Goal: Information Seeking & Learning: Learn about a topic

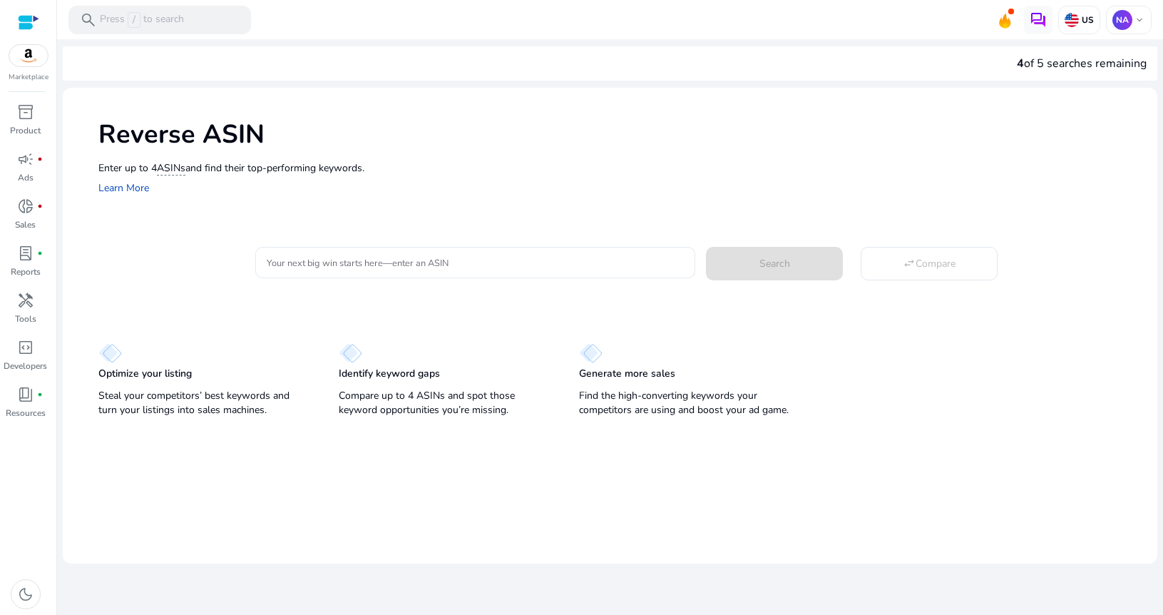
click at [539, 253] on div at bounding box center [475, 262] width 417 height 31
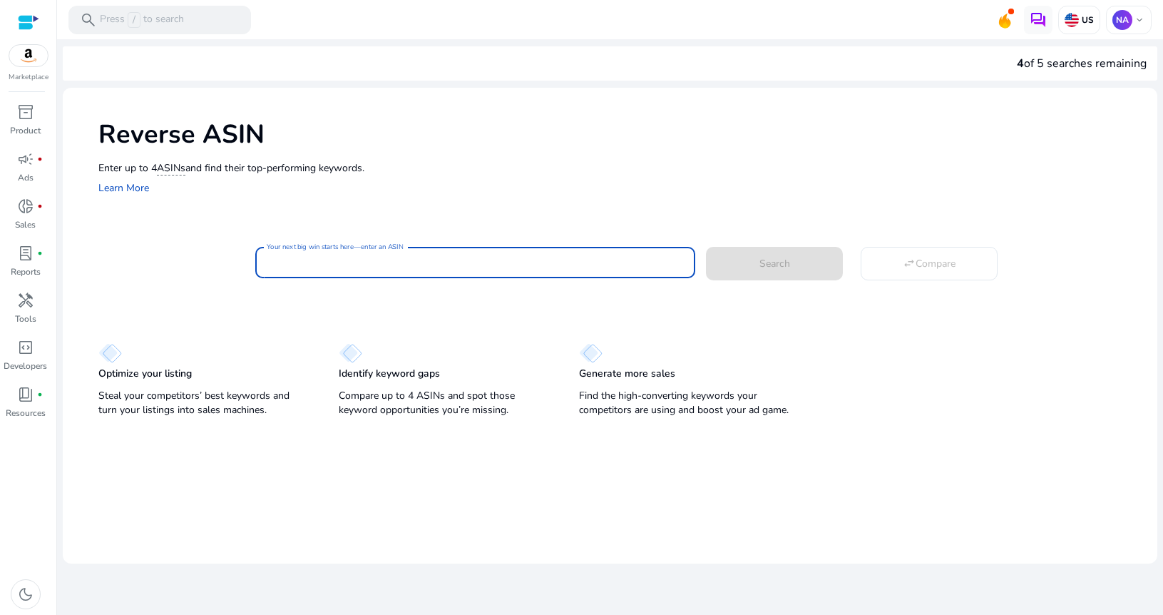
paste input "**********"
type input "**********"
click at [767, 272] on span at bounding box center [774, 263] width 137 height 34
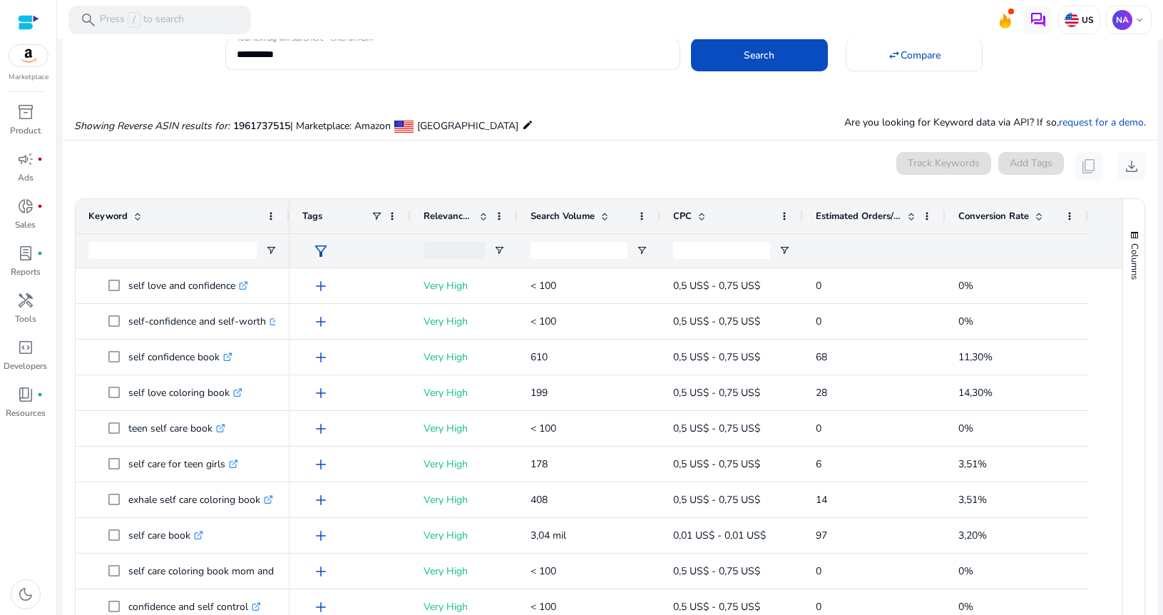
scroll to position [153, 0]
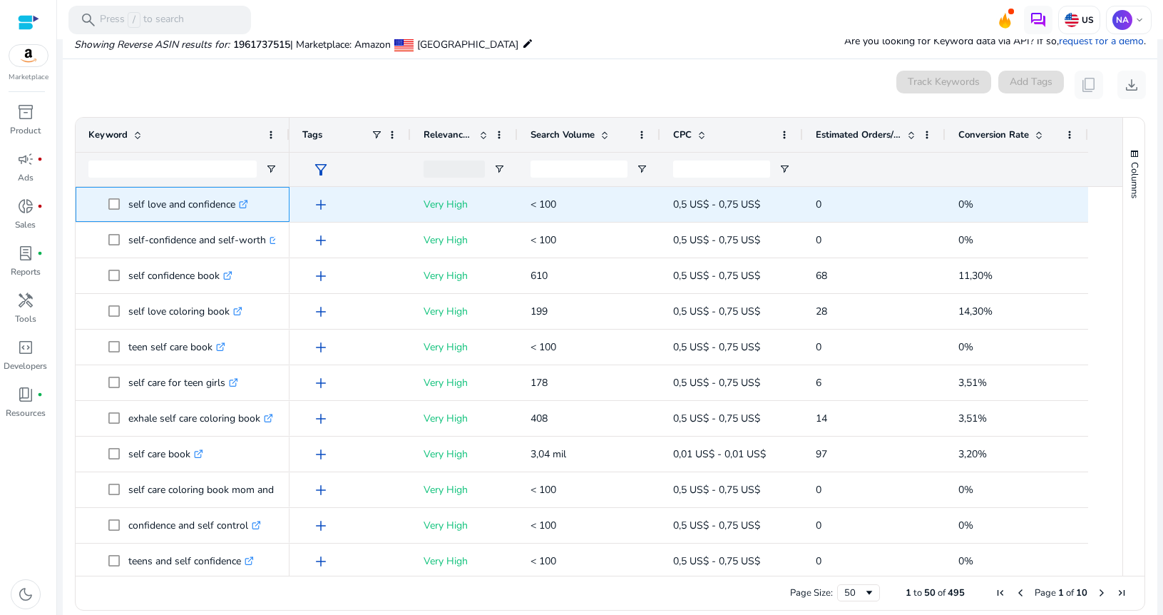
drag, startPoint x: 153, startPoint y: 206, endPoint x: 236, endPoint y: 208, distance: 83.4
click at [236, 208] on p "self love and confidence .st0{fill:#2c8af8}" at bounding box center [188, 204] width 120 height 29
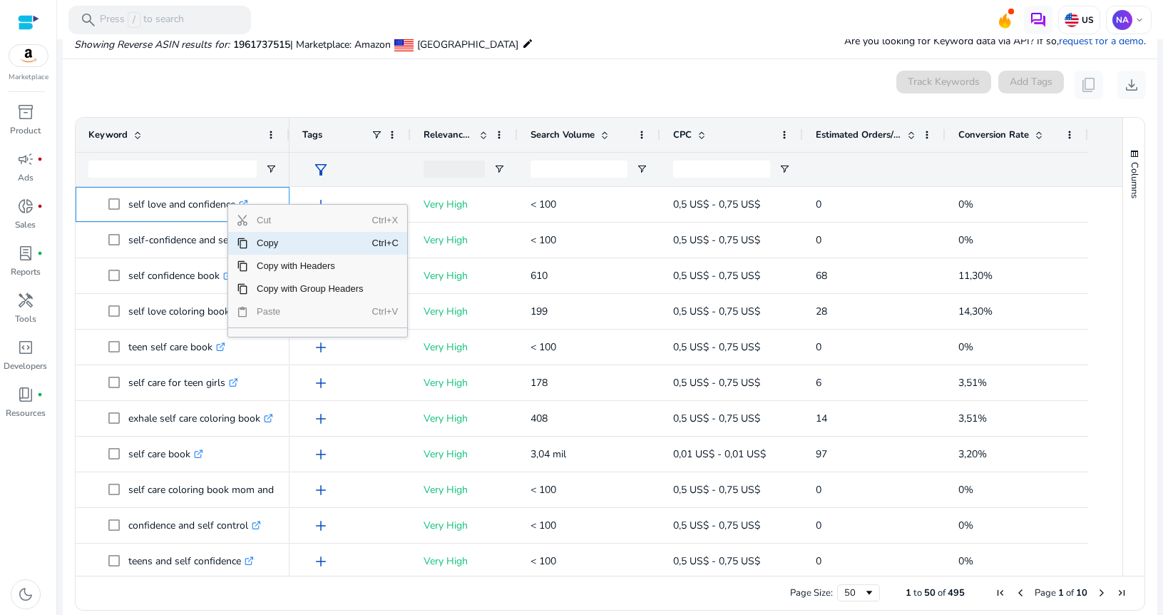
click at [270, 242] on span "Copy" at bounding box center [310, 243] width 124 height 23
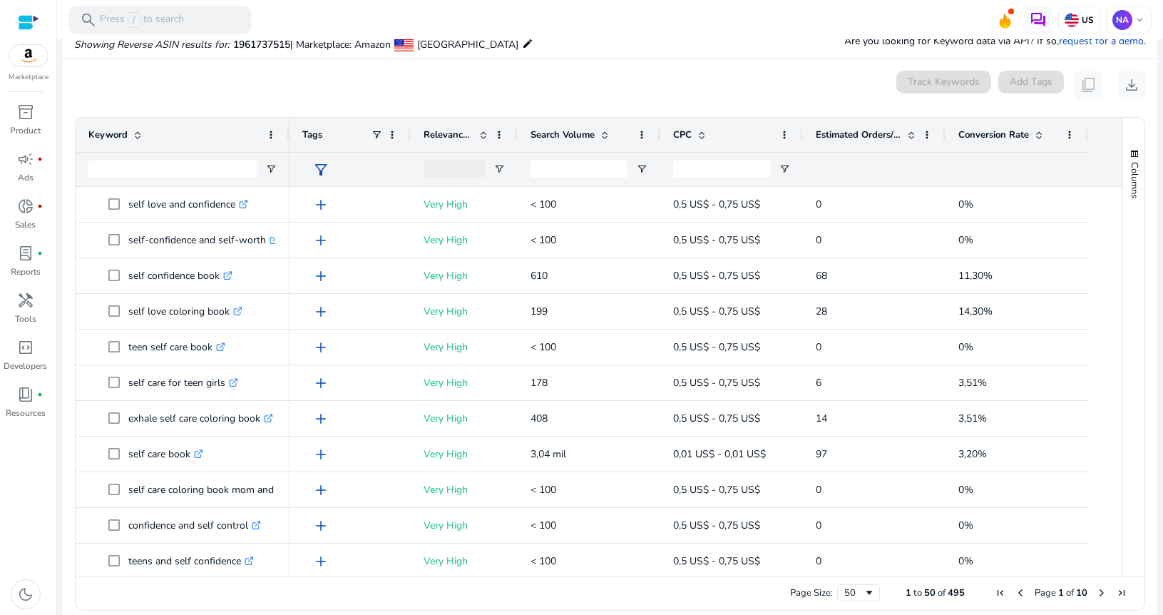
click at [605, 138] on span at bounding box center [604, 134] width 11 height 11
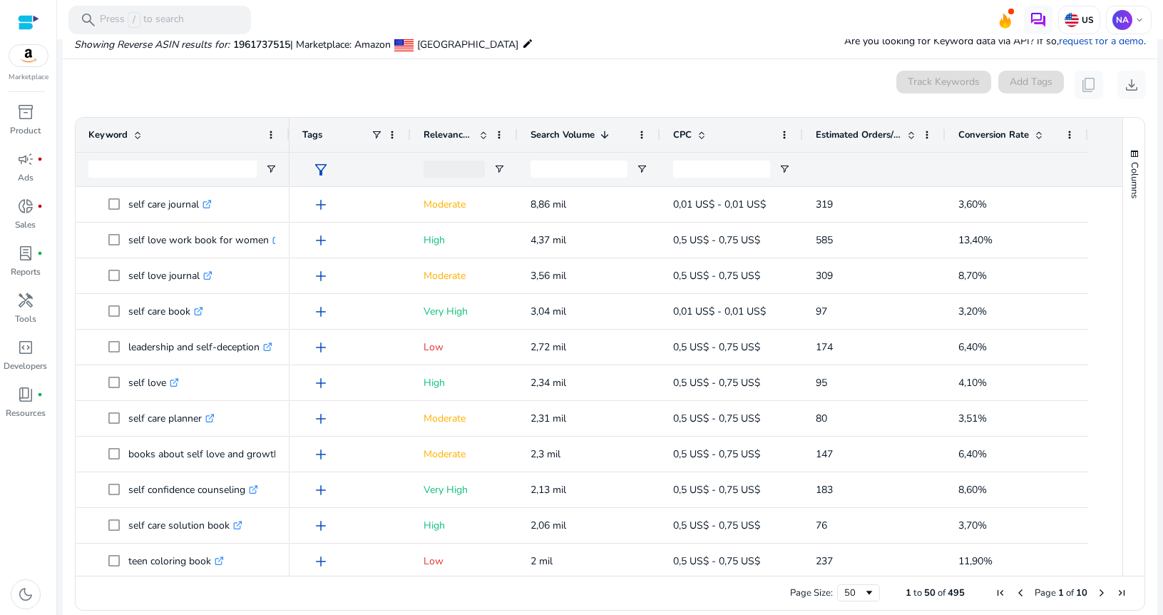
click at [606, 128] on div "Search Volume 1" at bounding box center [580, 134] width 101 height 27
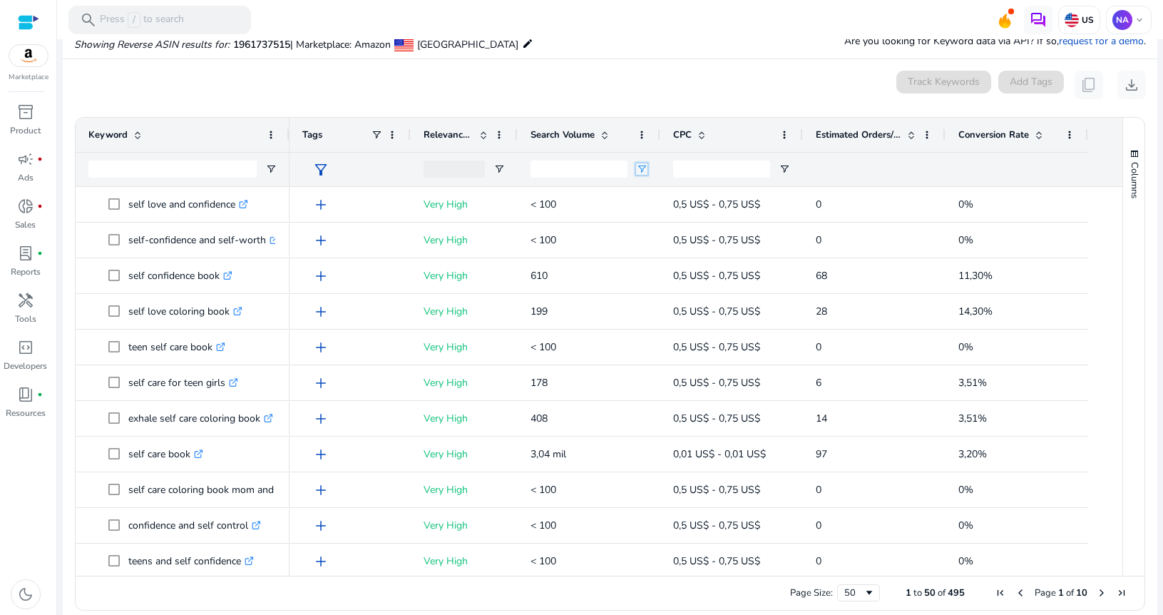
click at [642, 173] on span "Open Filter Menu" at bounding box center [641, 168] width 11 height 11
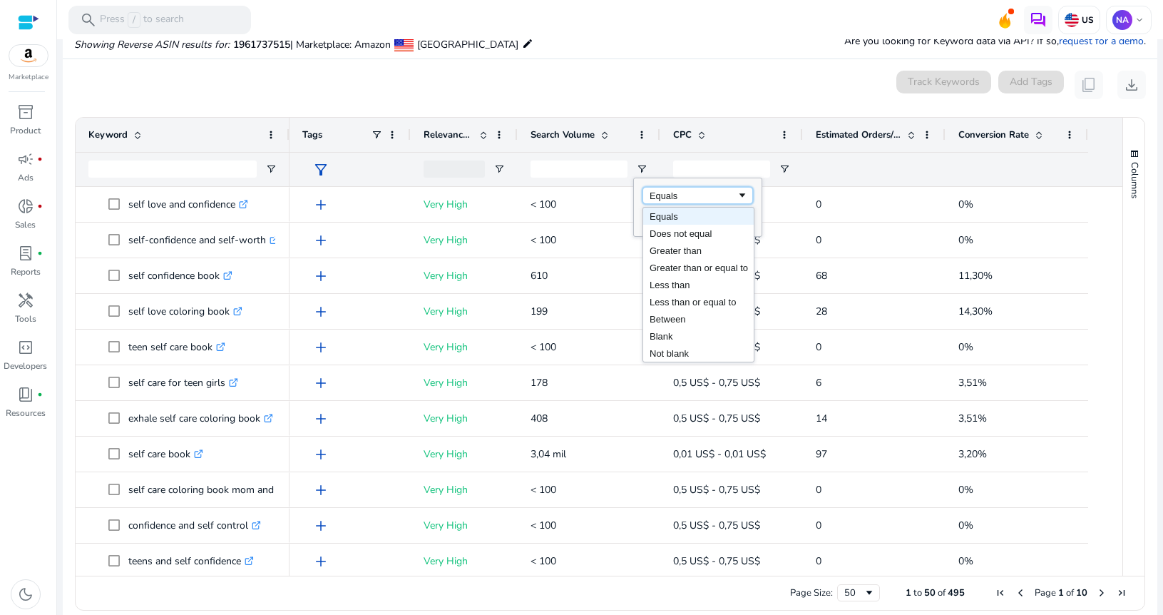
click at [705, 195] on div "Equals" at bounding box center [692, 195] width 87 height 11
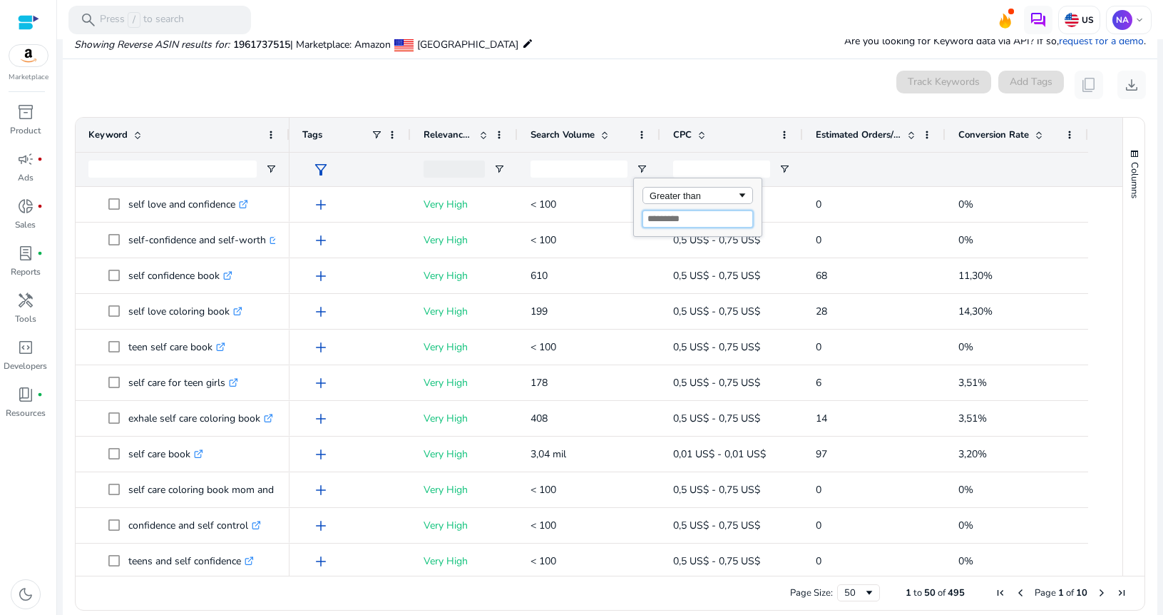
click at [689, 217] on input "Filter Value" at bounding box center [697, 218] width 111 height 17
type input "*"
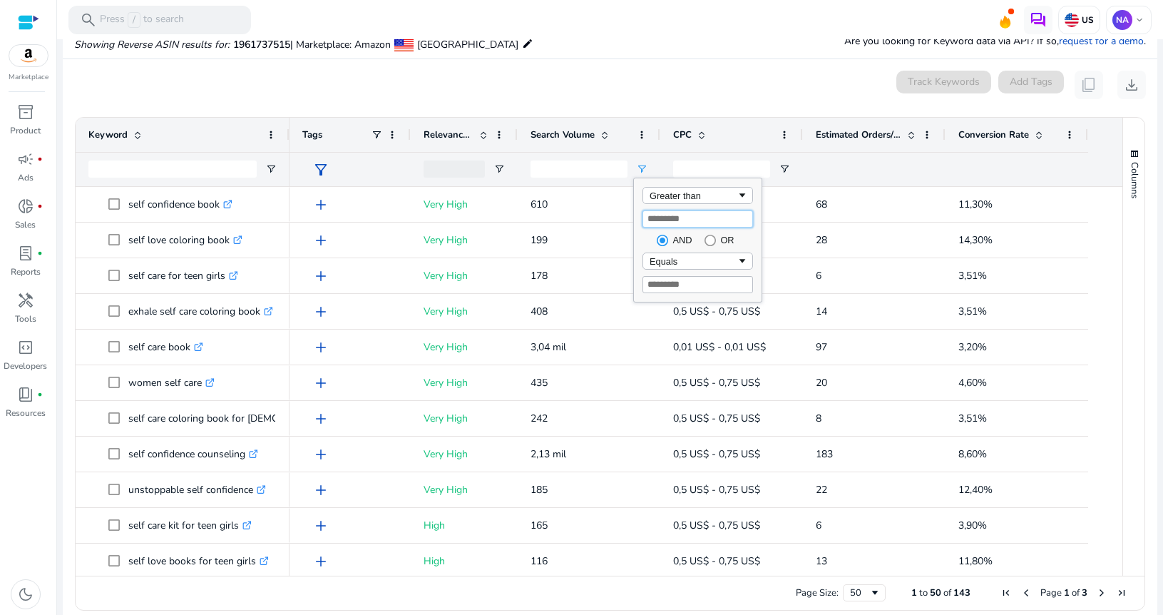
type input "***"
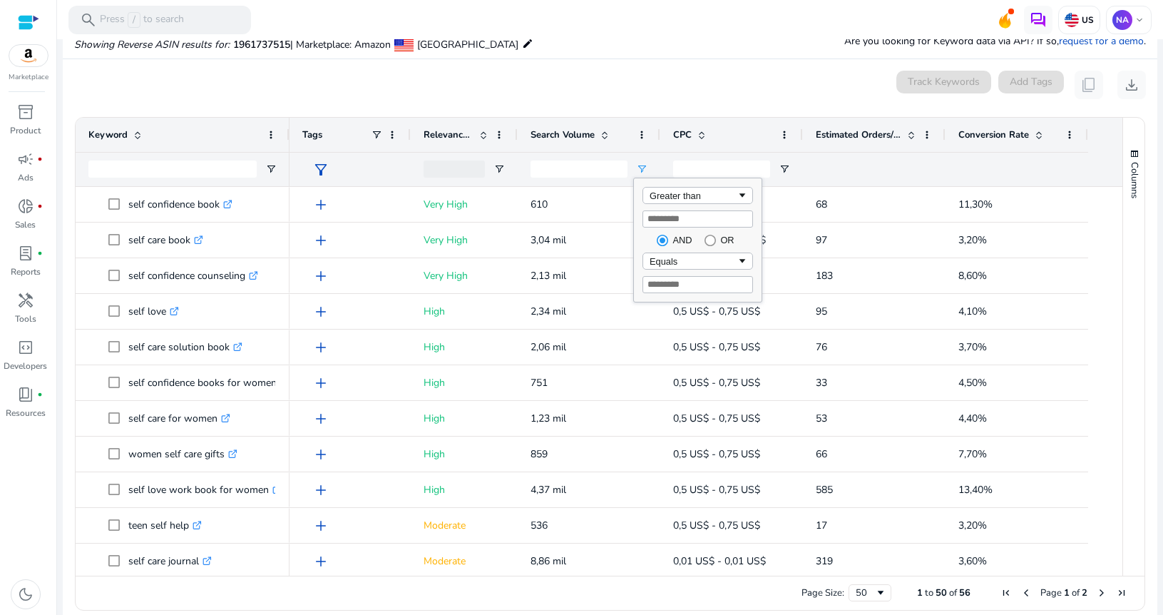
click at [339, 82] on div "0 keyword(s) selected Track Keywords Add Tags content_copy download" at bounding box center [610, 85] width 1072 height 29
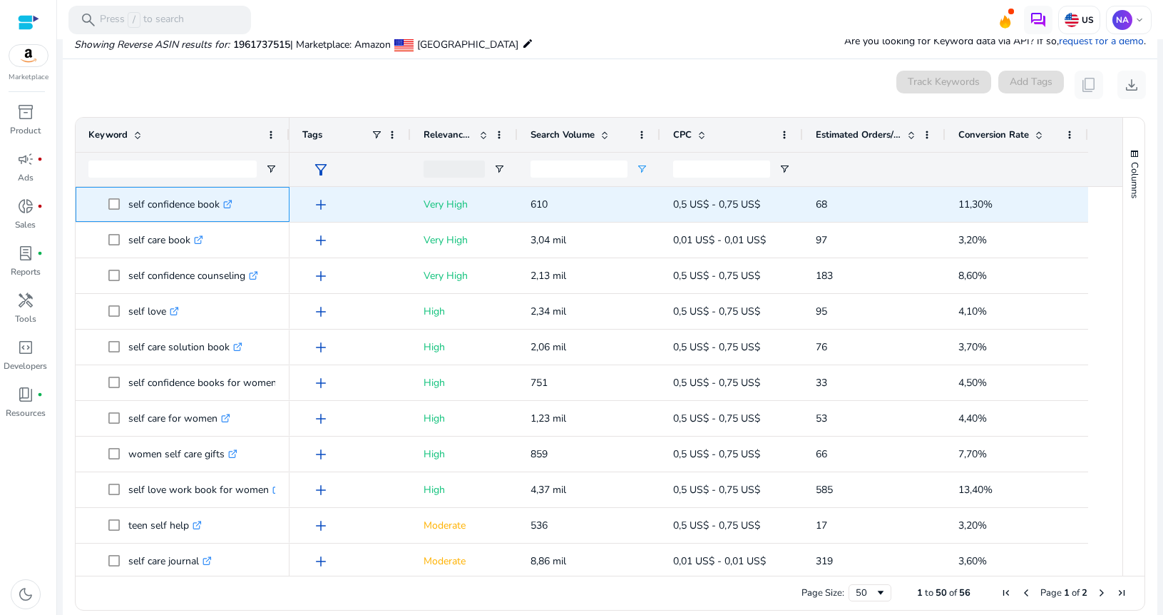
drag, startPoint x: 125, startPoint y: 204, endPoint x: 217, endPoint y: 208, distance: 92.1
click at [217, 208] on span "self confidence book .st0{fill:#2c8af8}" at bounding box center [192, 204] width 168 height 29
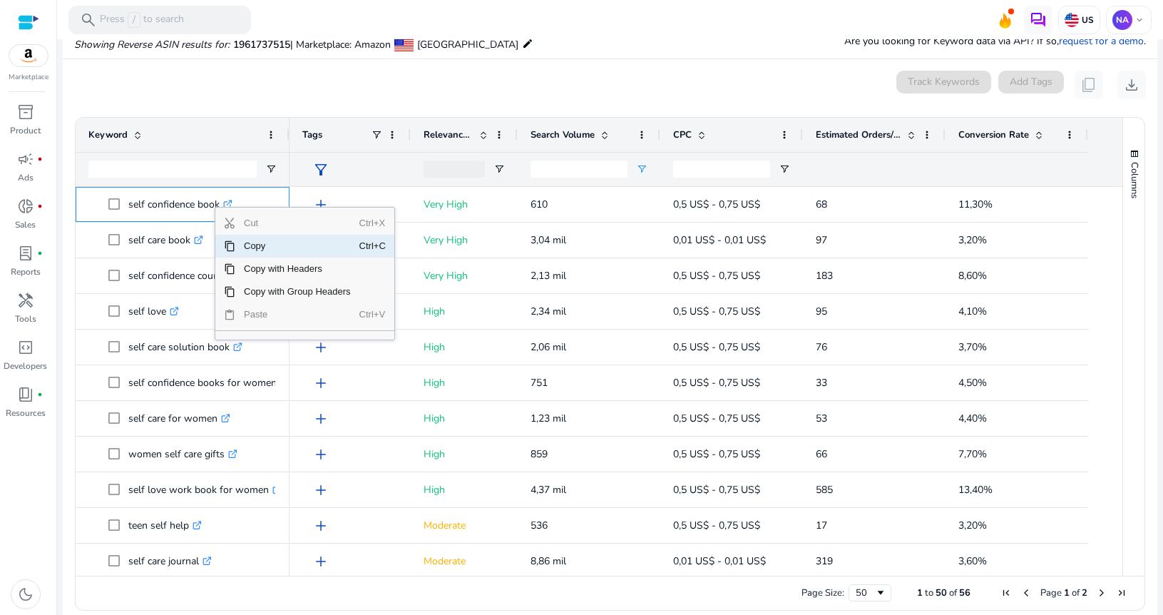
click at [260, 247] on span "Copy" at bounding box center [297, 246] width 124 height 23
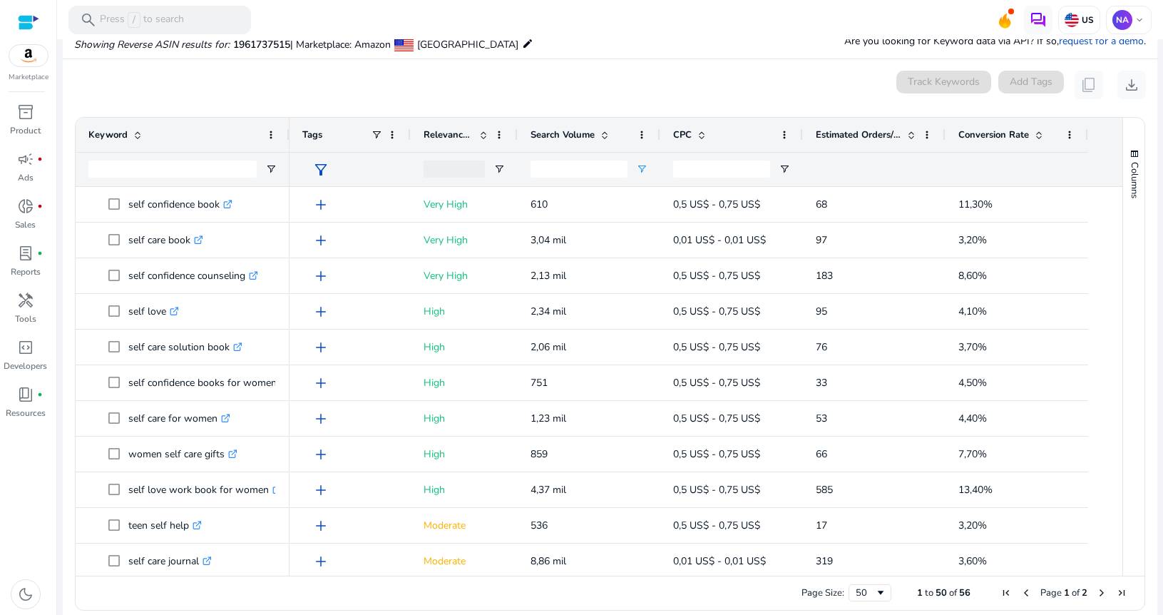
click at [408, 89] on div "0 keyword(s) selected Track Keywords Add Tags content_copy download" at bounding box center [610, 85] width 1072 height 29
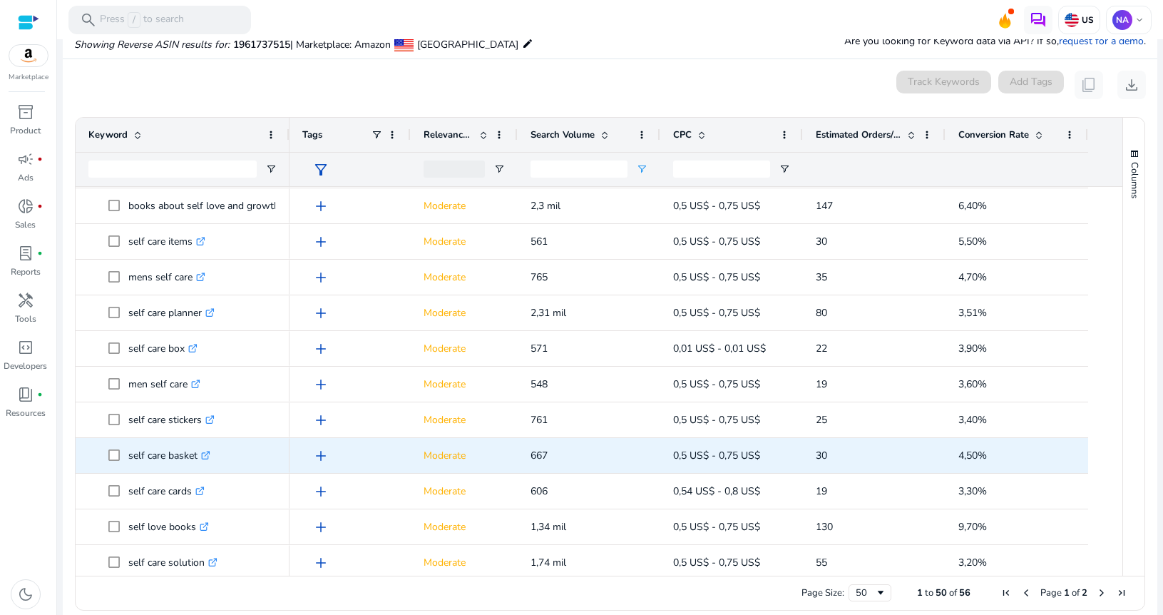
scroll to position [428, 0]
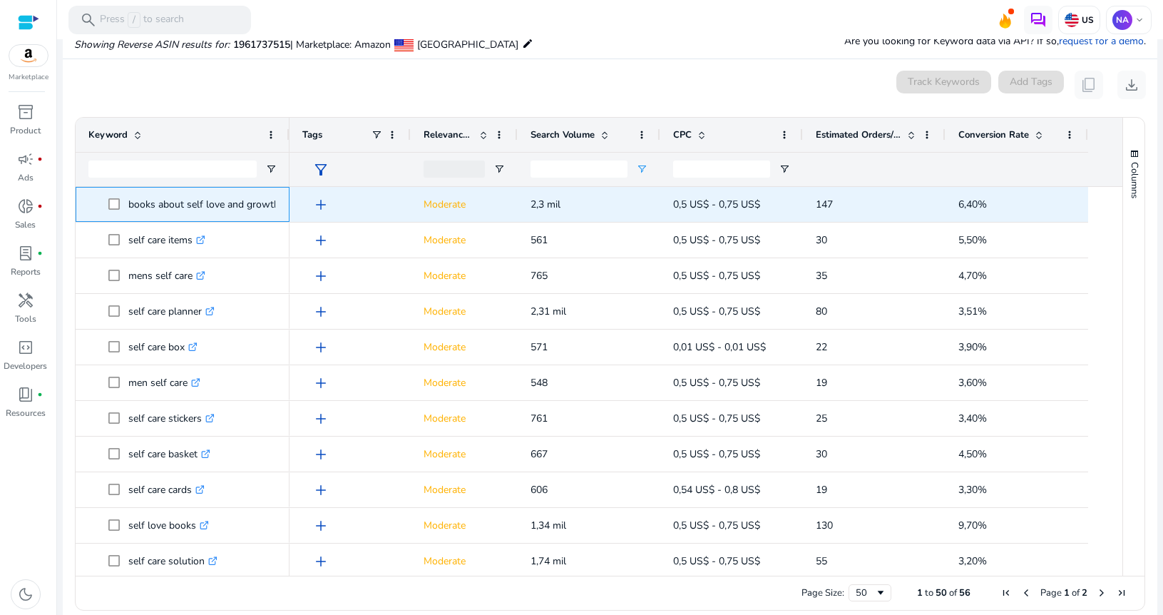
click at [181, 204] on p "books about self love and growth .st0{fill:#2c8af8}" at bounding box center [210, 204] width 164 height 29
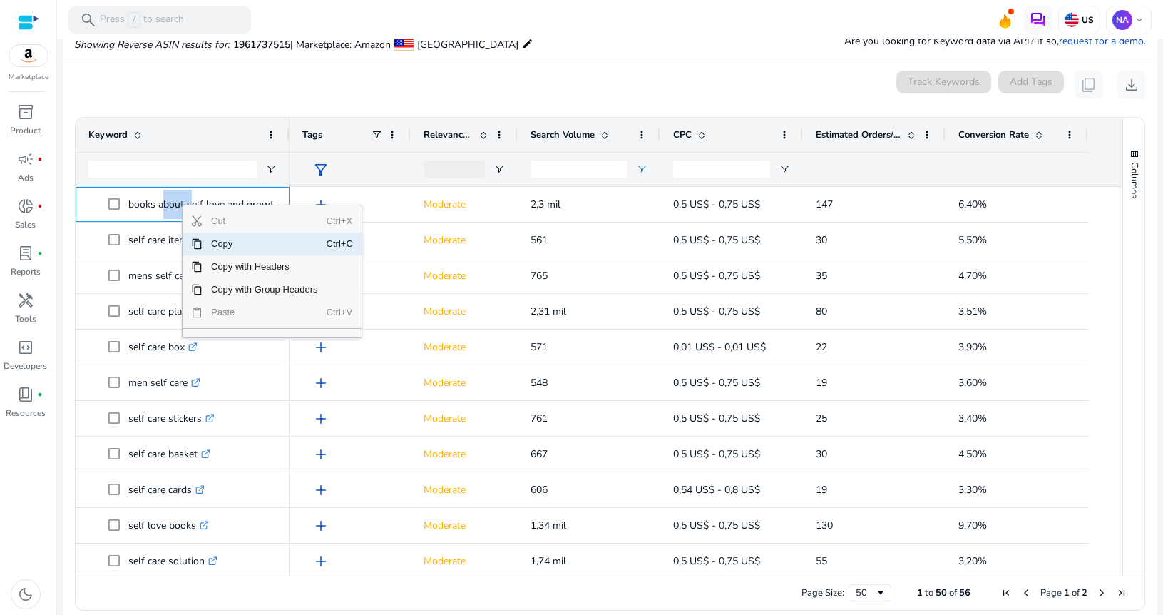
click at [224, 246] on span "Copy" at bounding box center [264, 243] width 124 height 23
